Goal: Check status: Check status

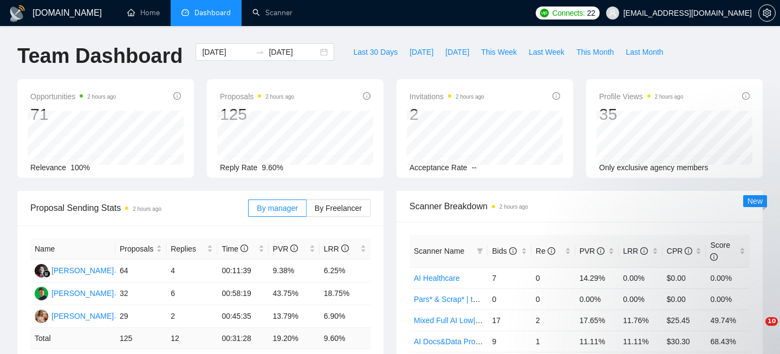
scroll to position [339, 0]
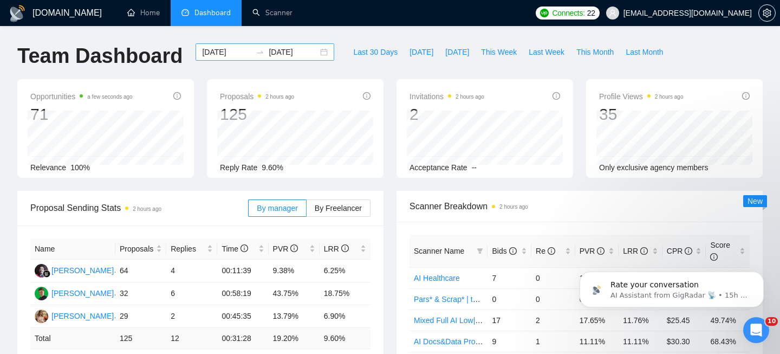
click at [319, 54] on div "[DATE] [DATE]" at bounding box center [265, 51] width 139 height 17
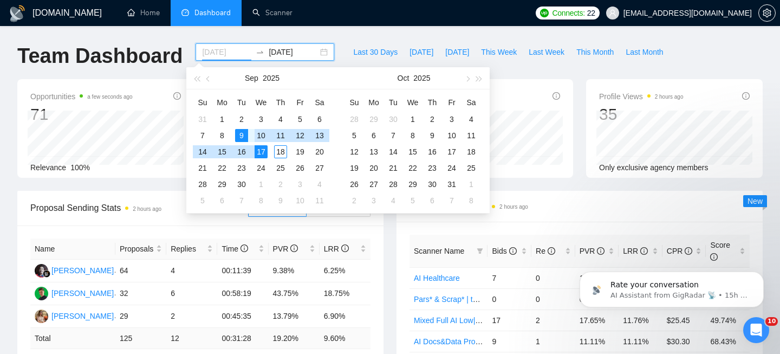
type input "[DATE]"
click at [242, 133] on div "9" at bounding box center [241, 135] width 13 height 13
click at [283, 148] on div "18" at bounding box center [280, 151] width 13 height 13
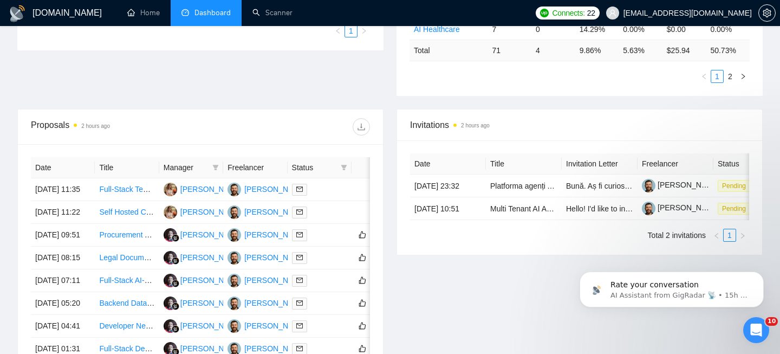
scroll to position [47, 0]
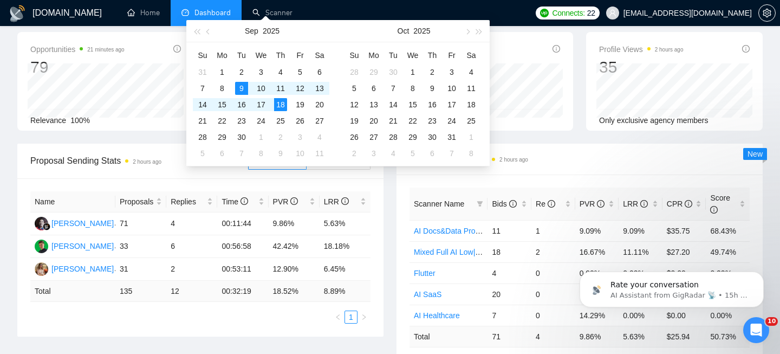
type input "2025-09-18v"
